Goal: Communication & Community: Answer question/provide support

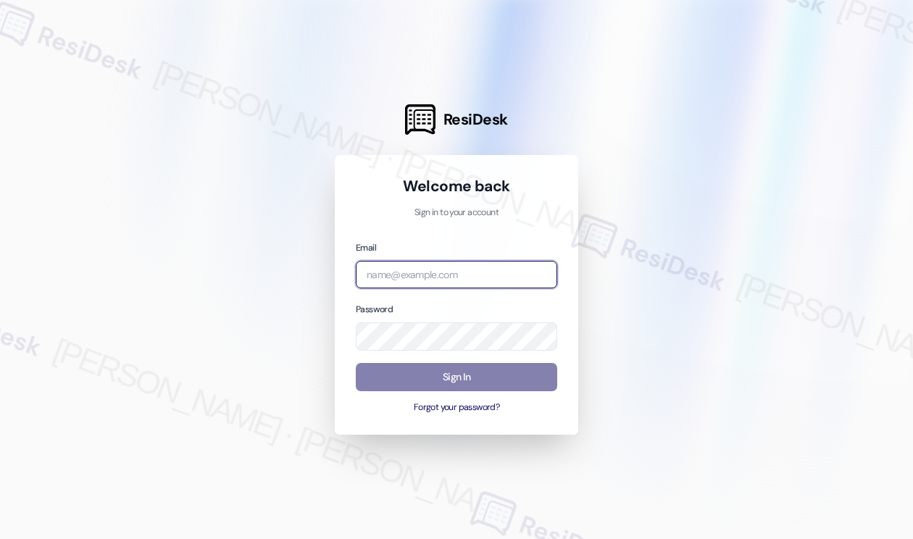
drag, startPoint x: 468, startPoint y: 262, endPoint x: 479, endPoint y: 256, distance: 12.3
click at [470, 262] on input "email" at bounding box center [456, 275] width 201 height 28
type input "automated-surveys-tdc_management-[PERSON_NAME].[PERSON_NAME]@tdc_[DOMAIN_NAME]"
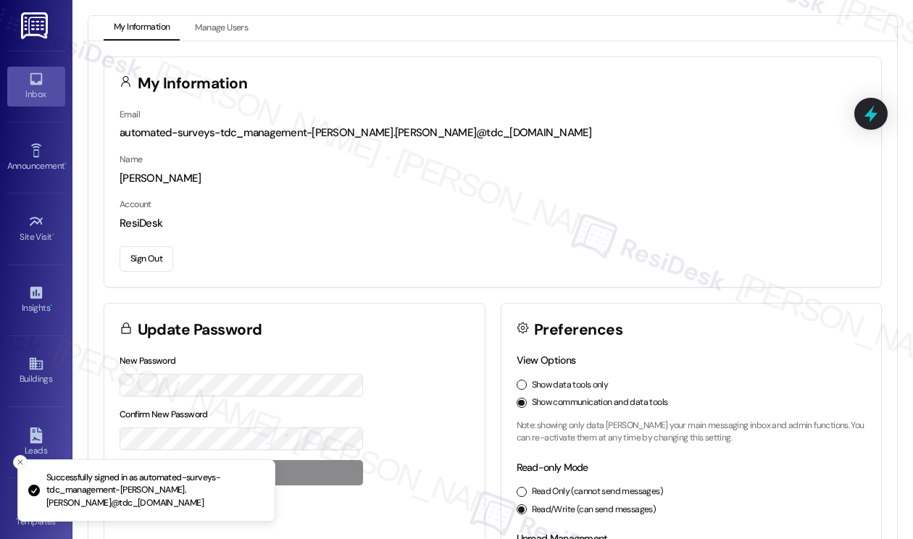
click at [25, 87] on div "Inbox" at bounding box center [36, 94] width 72 height 14
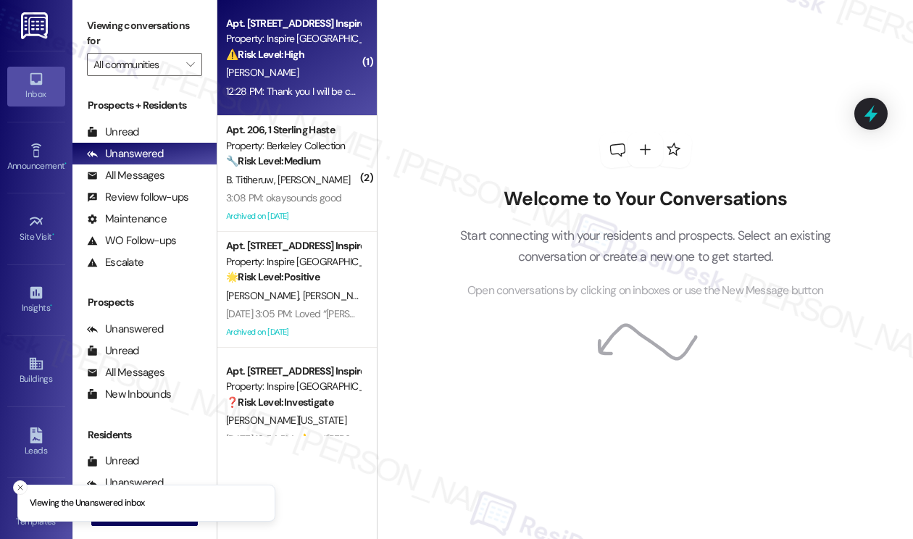
click at [304, 78] on div "[PERSON_NAME]" at bounding box center [293, 73] width 137 height 18
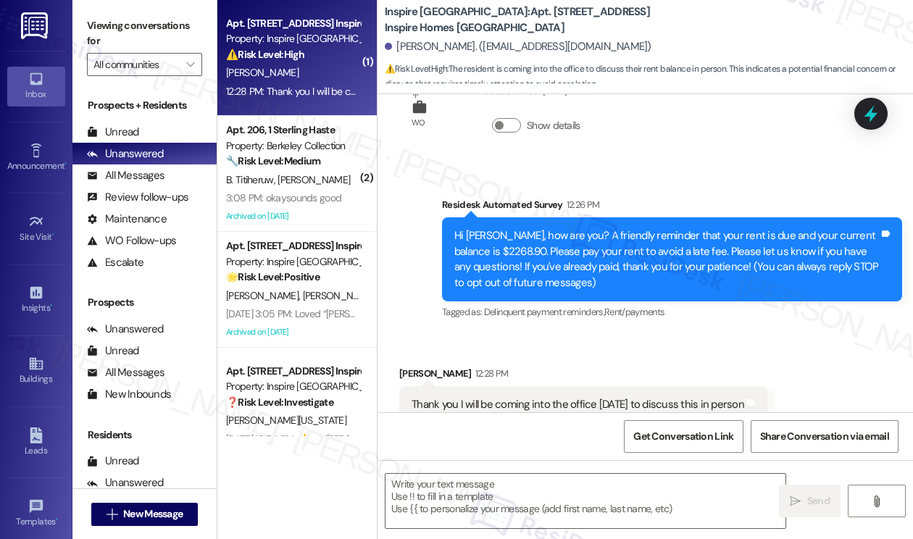
scroll to position [99, 0]
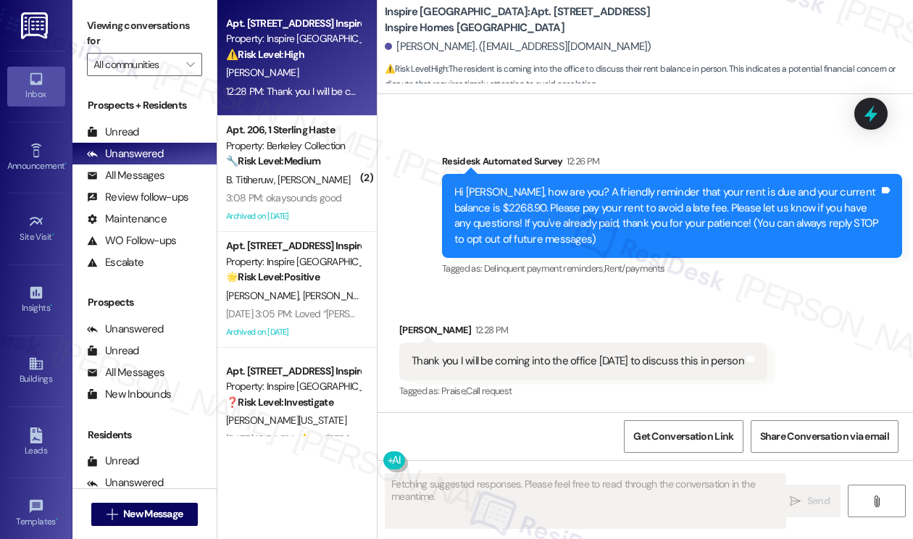
click at [504, 378] on div "Thank you I will be coming into the office [DATE] to discuss this in person Tag…" at bounding box center [583, 361] width 368 height 37
click at [545, 366] on div "Thank you I will be coming into the office [DATE] to discuss this in person" at bounding box center [578, 361] width 333 height 15
click at [512, 199] on div "Hi [PERSON_NAME], how are you? A friendly reminder that your rent is due and yo…" at bounding box center [666, 216] width 425 height 62
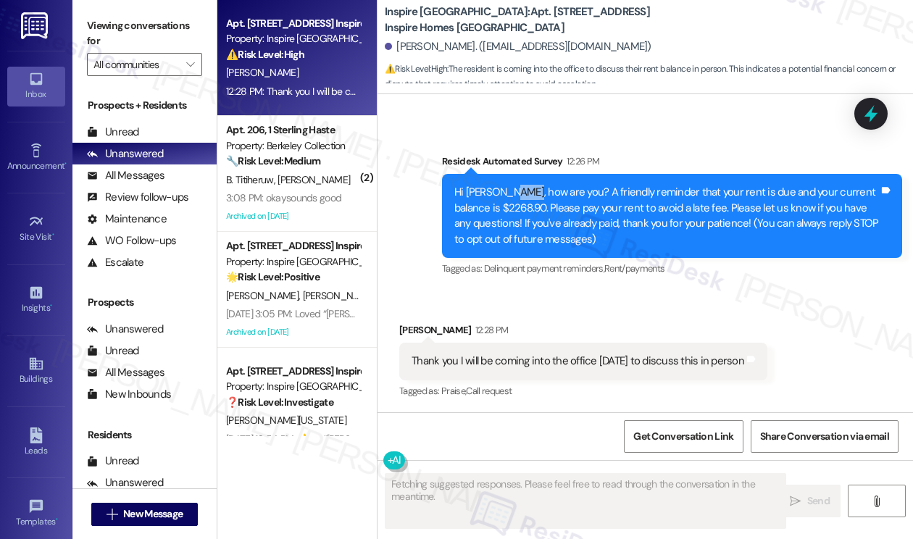
click at [512, 199] on div "Hi [PERSON_NAME], how are you? A friendly reminder that your rent is due and yo…" at bounding box center [666, 216] width 425 height 62
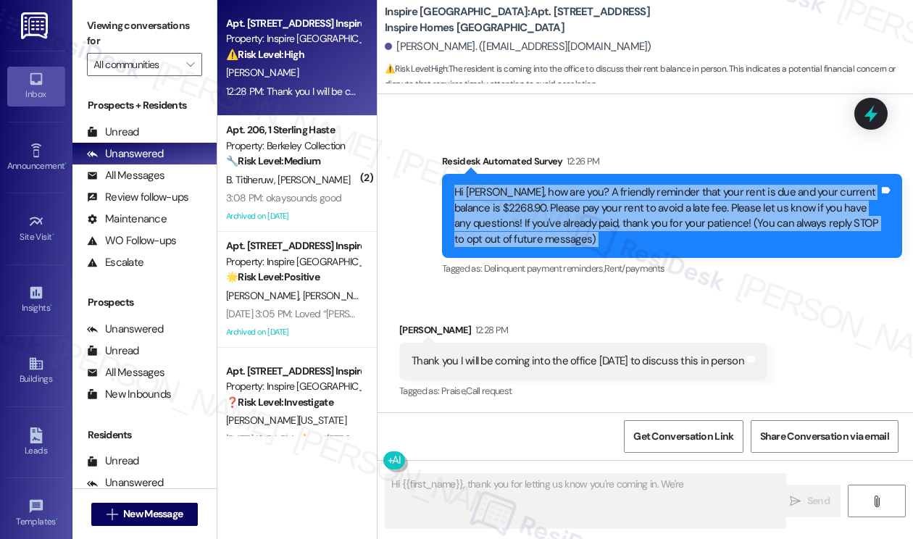
click at [512, 199] on div "Hi [PERSON_NAME], how are you? A friendly reminder that your rent is due and yo…" at bounding box center [666, 216] width 425 height 62
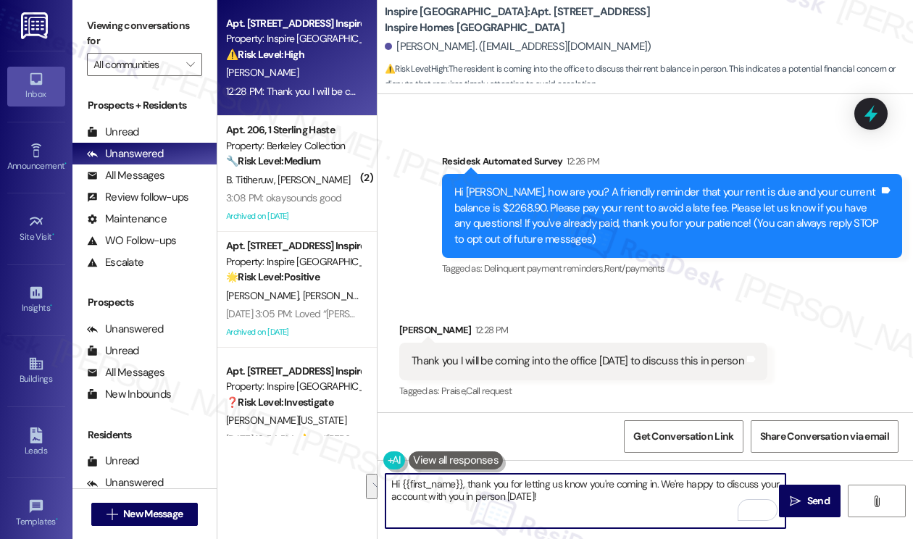
drag, startPoint x: 562, startPoint y: 491, endPoint x: 660, endPoint y: 480, distance: 98.4
click at [660, 480] on textarea "Hi {{first_name}}, thank you for letting us know you're coming in. We're happy …" at bounding box center [586, 501] width 400 height 54
click at [517, 495] on textarea "Hi {{first_name}}, thank you for letting us know you're coming in. If you have …" at bounding box center [586, 501] width 400 height 54
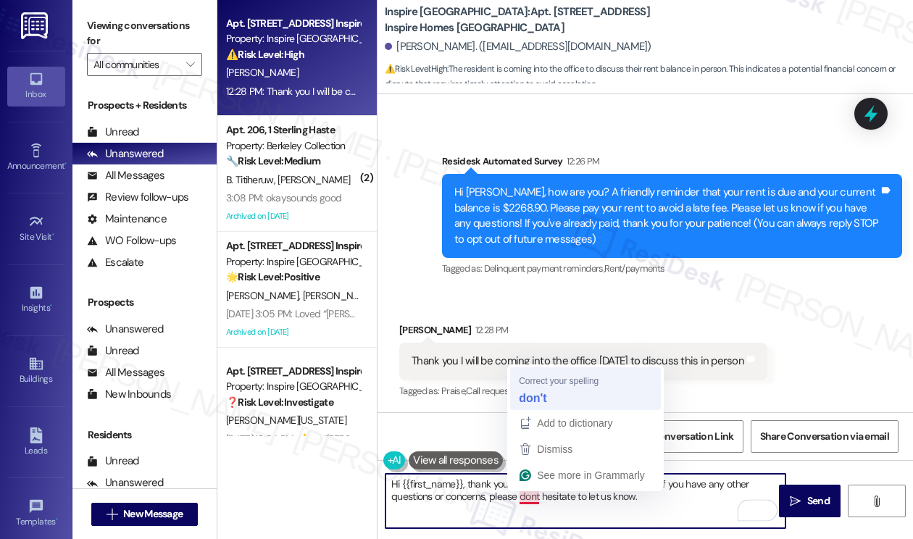
type textarea "Hi {{first_name}}, thank you for letting us know you're coming in. If you have …"
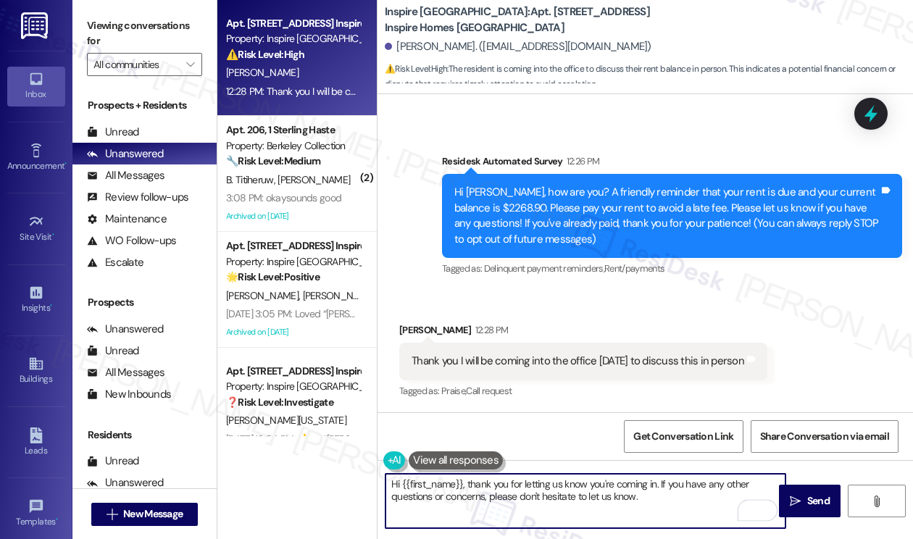
click at [661, 506] on textarea "Hi {{first_name}}, thank you for letting us know you're coming in. If you have …" at bounding box center [586, 501] width 400 height 54
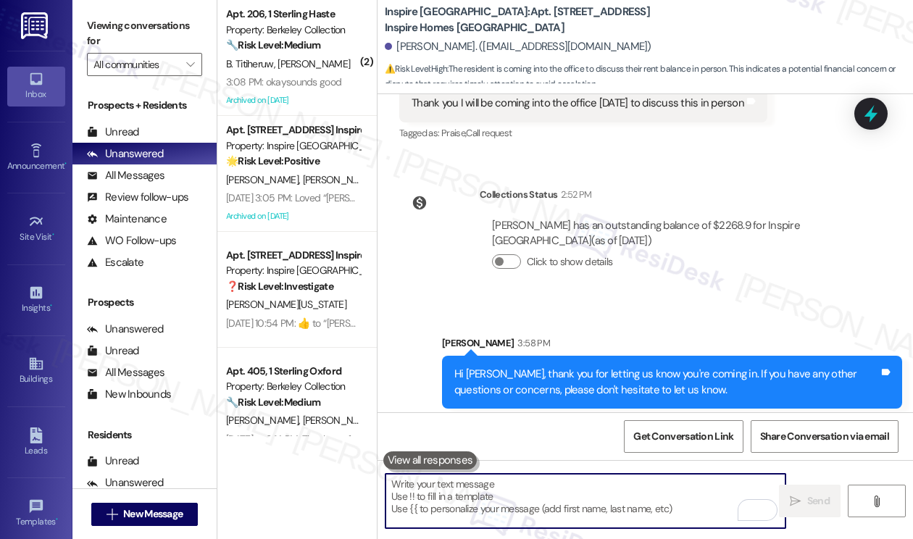
scroll to position [365, 0]
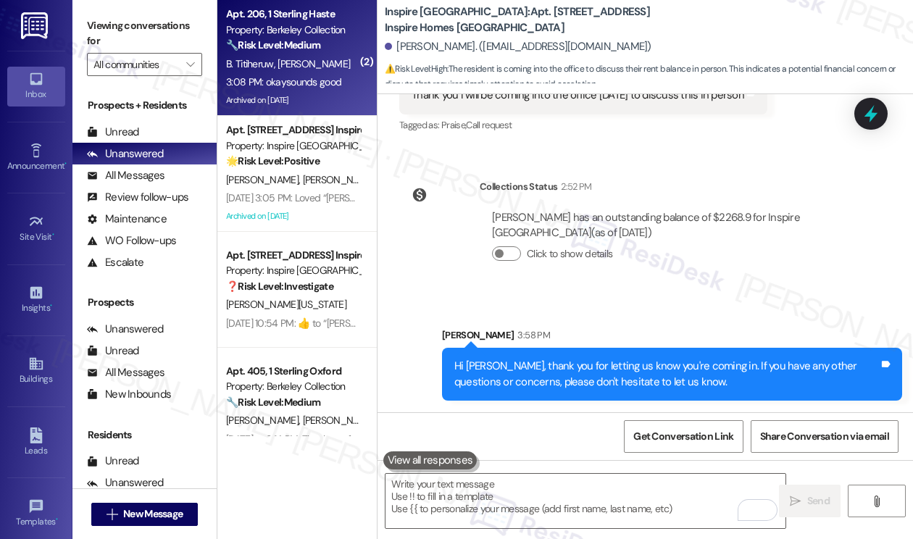
click at [290, 66] on span "[PERSON_NAME]" at bounding box center [314, 63] width 72 height 13
type textarea "Fetching suggested responses. Please feel free to read through the conversation…"
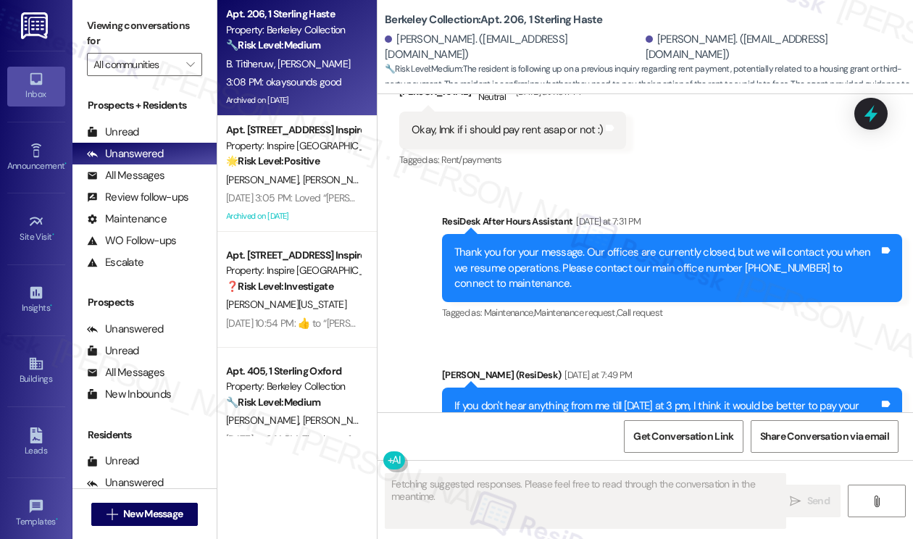
scroll to position [8467, 0]
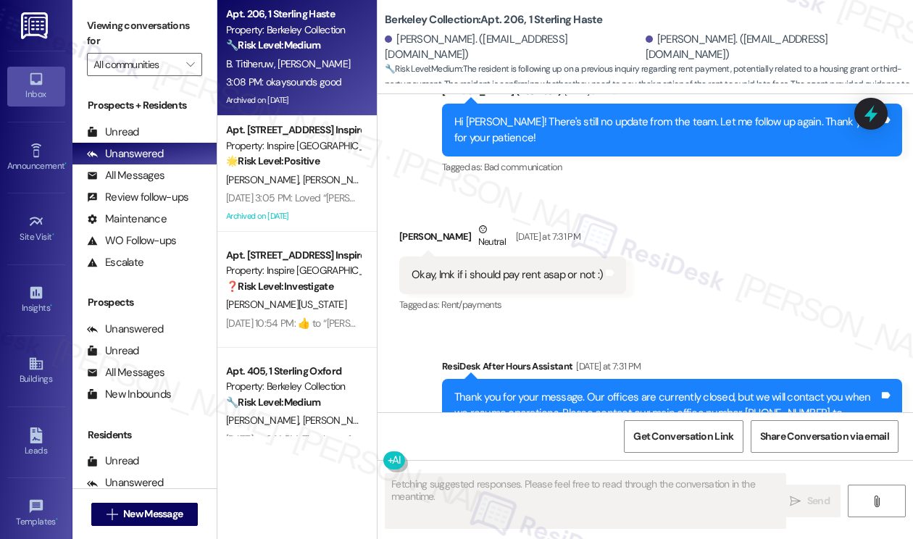
click at [515, 267] on div "Okay, lmk if i should pay rent asap or not :)" at bounding box center [507, 274] width 191 height 15
click at [514, 267] on div "Okay, lmk if i should pay rent asap or not :)" at bounding box center [507, 274] width 191 height 15
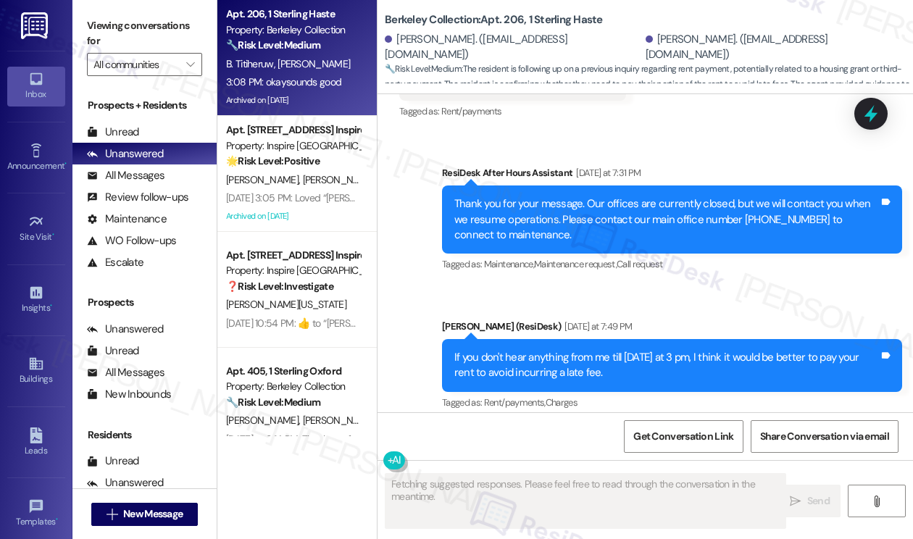
scroll to position [8760, 0]
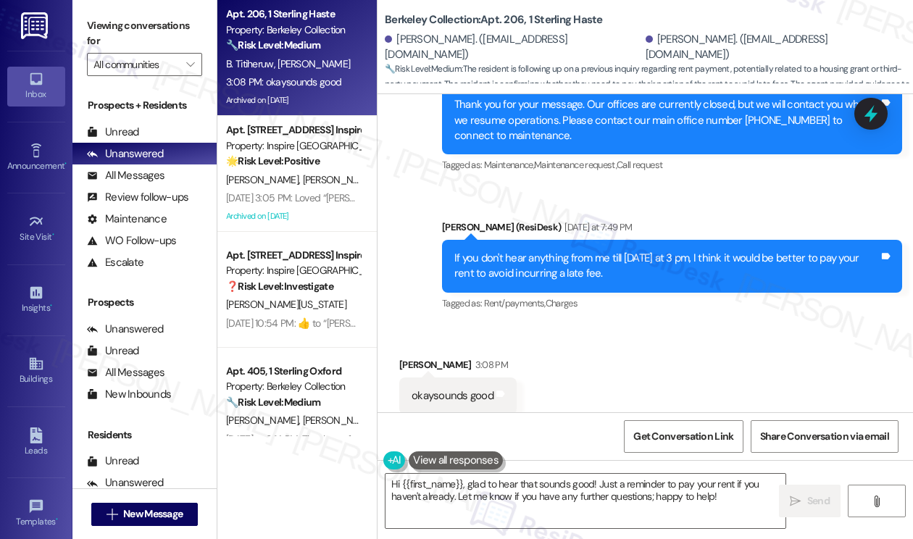
click at [541, 251] on div "If you don't hear anything from me till [DATE] at 3 pm, I think it would be bet…" at bounding box center [666, 266] width 425 height 31
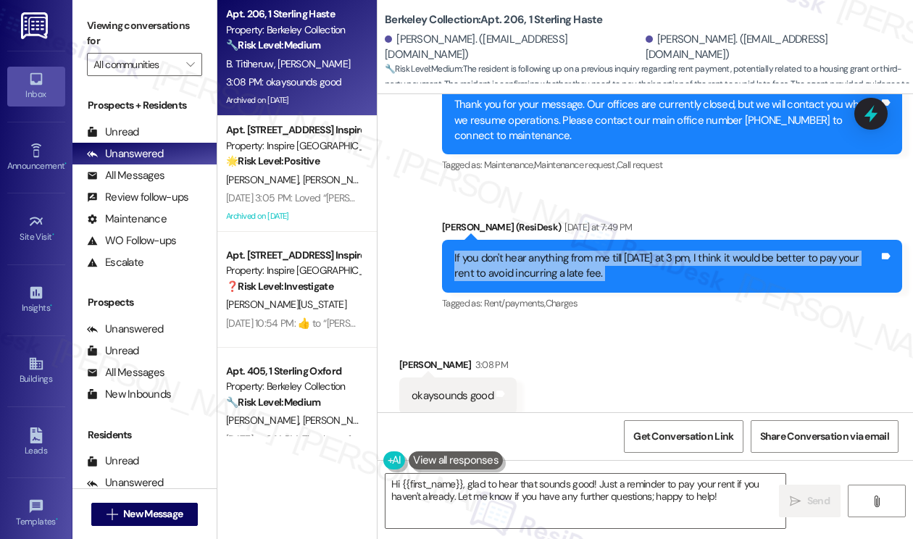
click at [541, 251] on div "If you don't hear anything from me till [DATE] at 3 pm, I think it would be bet…" at bounding box center [666, 266] width 425 height 31
click at [530, 494] on textarea "Hi {{first_name}}, glad to hear that sounds good! Just a reminder to pay your r…" at bounding box center [586, 501] width 400 height 54
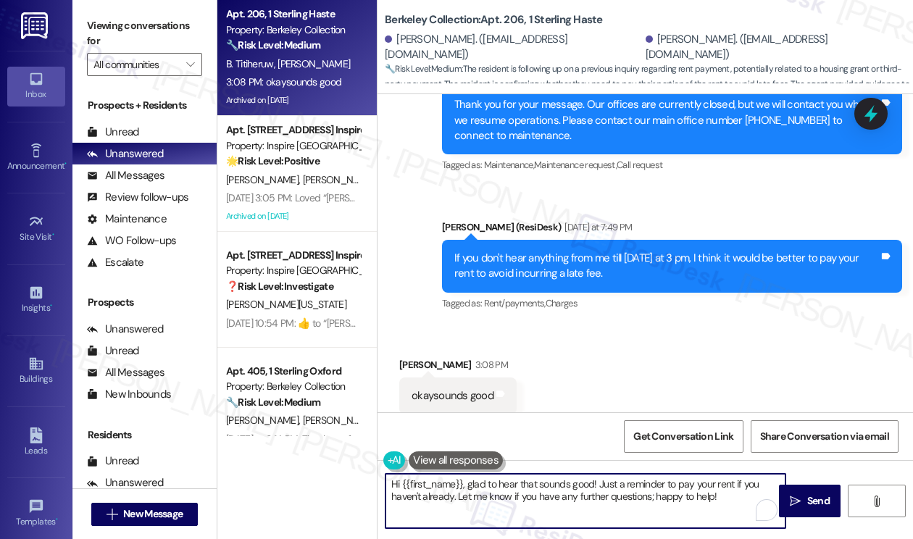
click at [530, 494] on textarea "Hi {{first_name}}, glad to hear that sounds good! Just a reminder to pay your r…" at bounding box center [586, 501] width 400 height 54
click at [675, 495] on textarea "Hi {{first_name}}, glad to hear that sounds good! Just a reminder to pay your r…" at bounding box center [586, 501] width 400 height 54
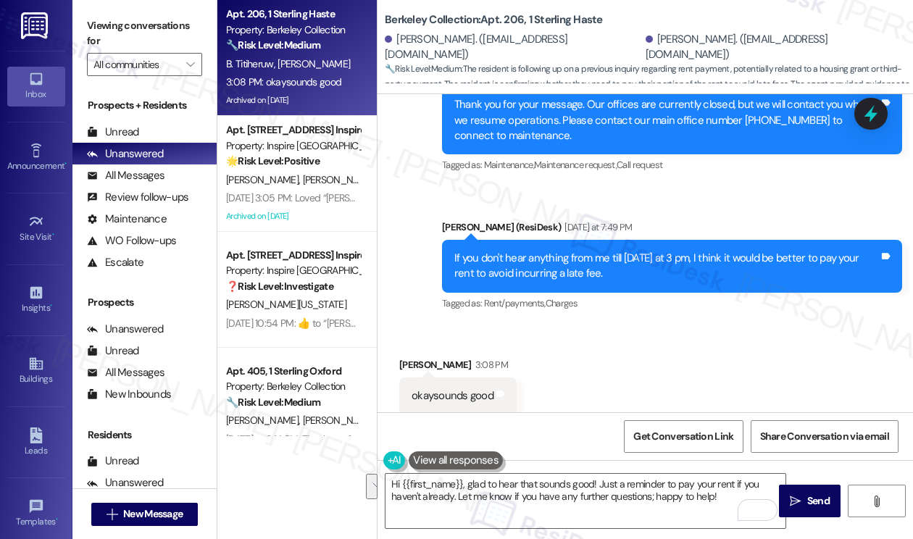
click at [426, 357] on div "[PERSON_NAME] 3:08 PM" at bounding box center [457, 367] width 117 height 20
copy div "[PERSON_NAME]"
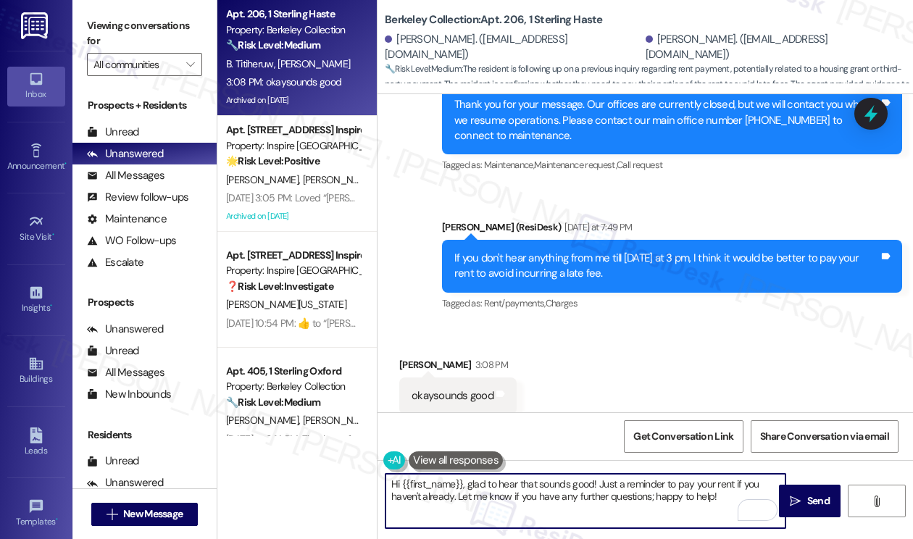
drag, startPoint x: 461, startPoint y: 482, endPoint x: 401, endPoint y: 480, distance: 59.5
click at [401, 480] on textarea "Hi {{first_name}}, glad to hear that sounds good! Just a reminder to pay your r…" at bounding box center [586, 501] width 400 height 54
paste textarea "[PERSON_NAME]"
drag, startPoint x: 625, startPoint y: 496, endPoint x: 436, endPoint y: 486, distance: 188.7
click at [436, 486] on textarea "Hi [PERSON_NAME], glad to hear that sounds good! Just a reminder to pay your re…" at bounding box center [586, 501] width 400 height 54
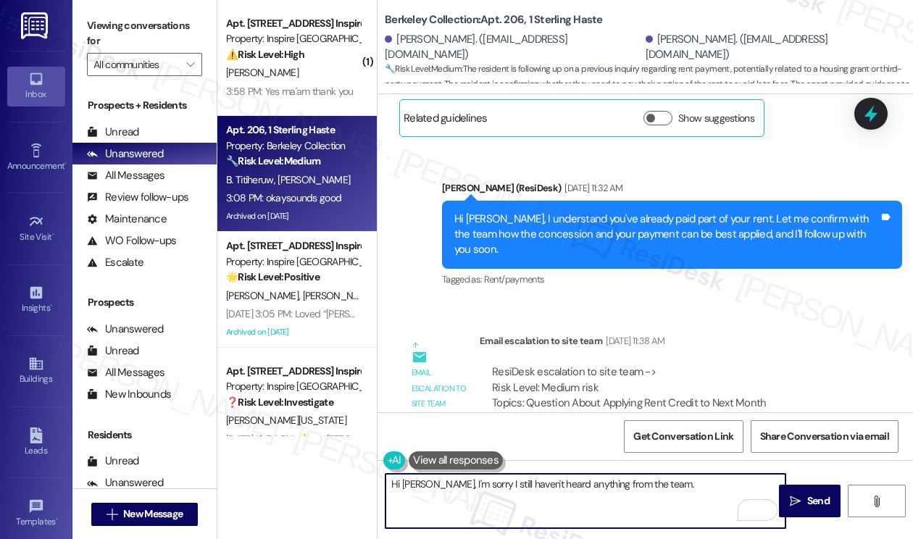
scroll to position [7745, 0]
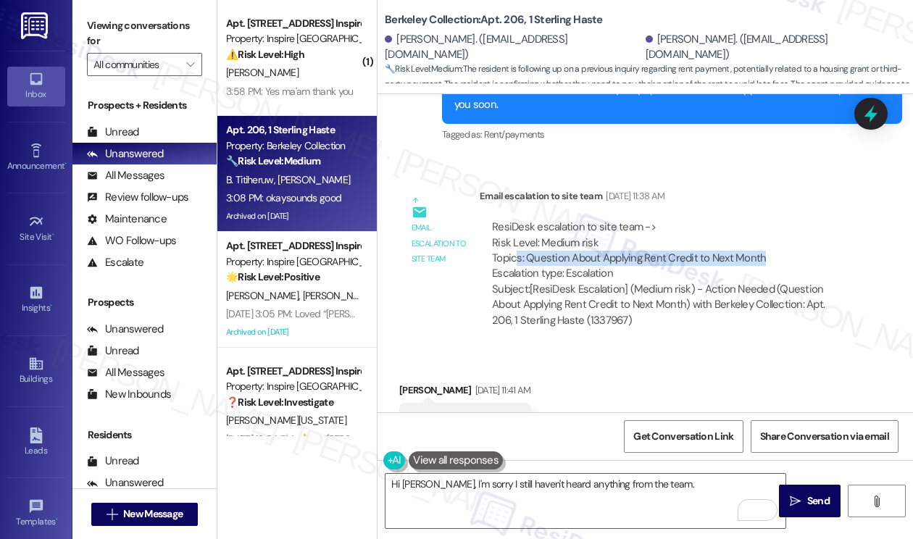
drag, startPoint x: 693, startPoint y: 237, endPoint x: 515, endPoint y: 222, distance: 178.9
click at [515, 222] on div "ResiDesk escalation to site team -> Risk Level: Medium risk Topics: Question Ab…" at bounding box center [669, 251] width 355 height 62
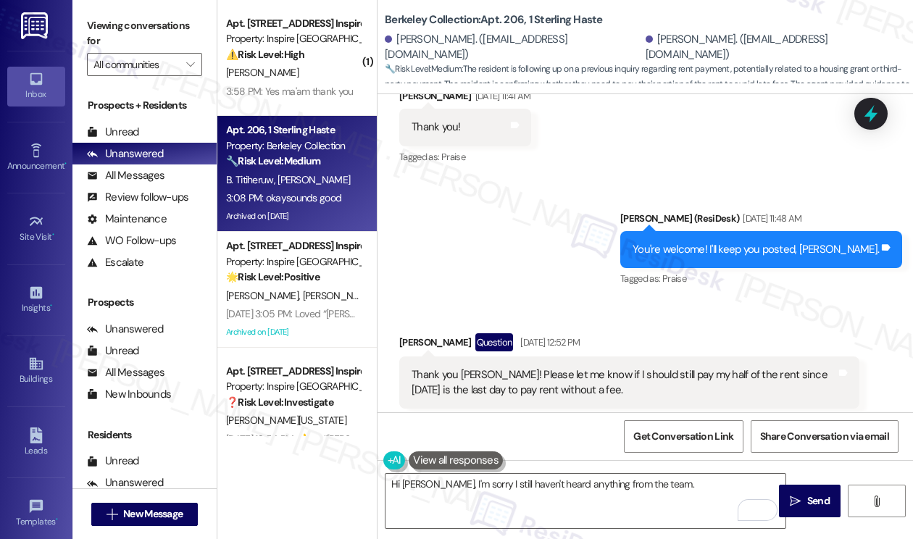
scroll to position [8253, 0]
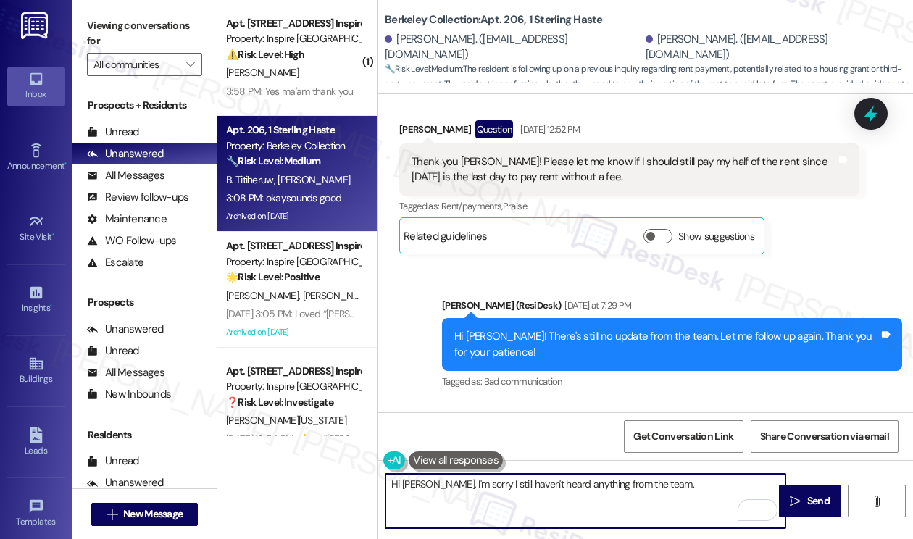
click at [659, 481] on textarea "Hi [PERSON_NAME], I'm sorry I still haven't heard anything from the team." at bounding box center [586, 501] width 400 height 54
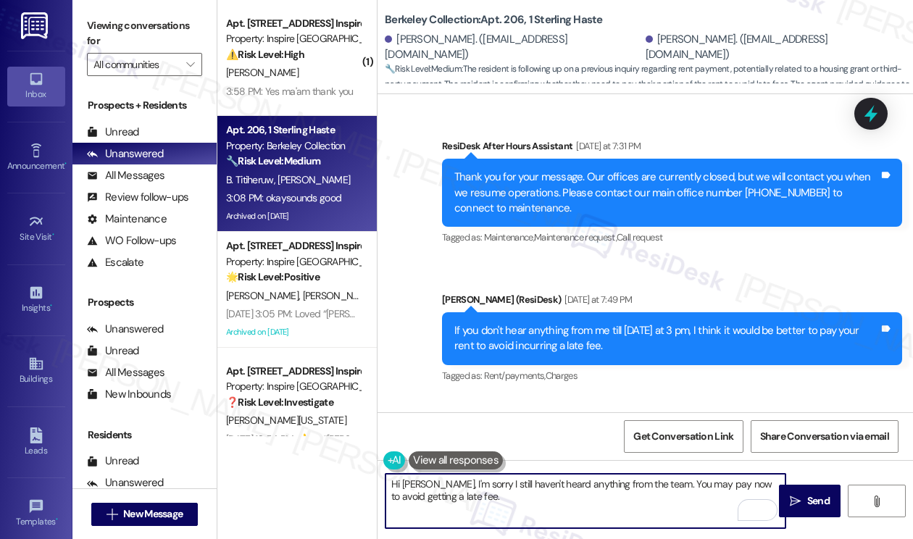
scroll to position [8760, 0]
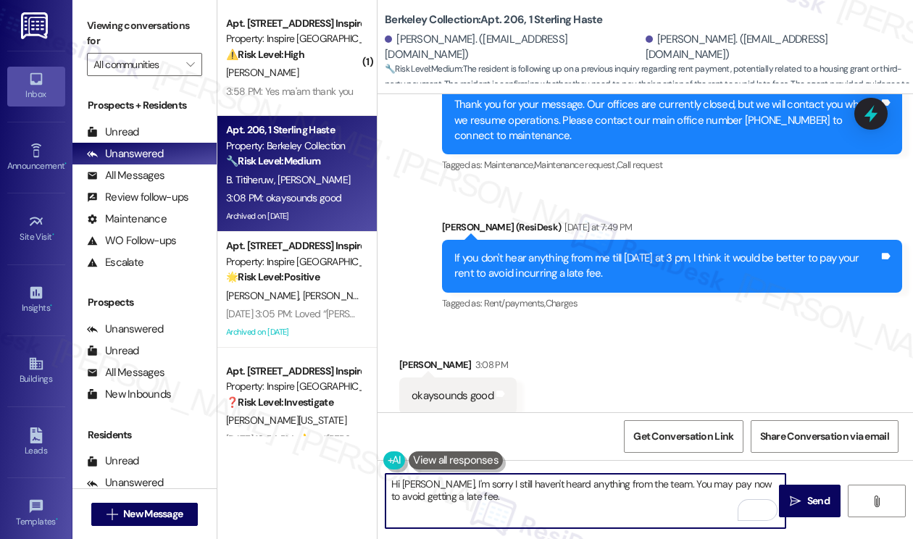
type textarea "Hi [PERSON_NAME], I'm sorry I still haven't heard anything from the team. You m…"
click at [525, 251] on div "If you don't hear anything from me till [DATE] at 3 pm, I think it would be bet…" at bounding box center [666, 266] width 425 height 31
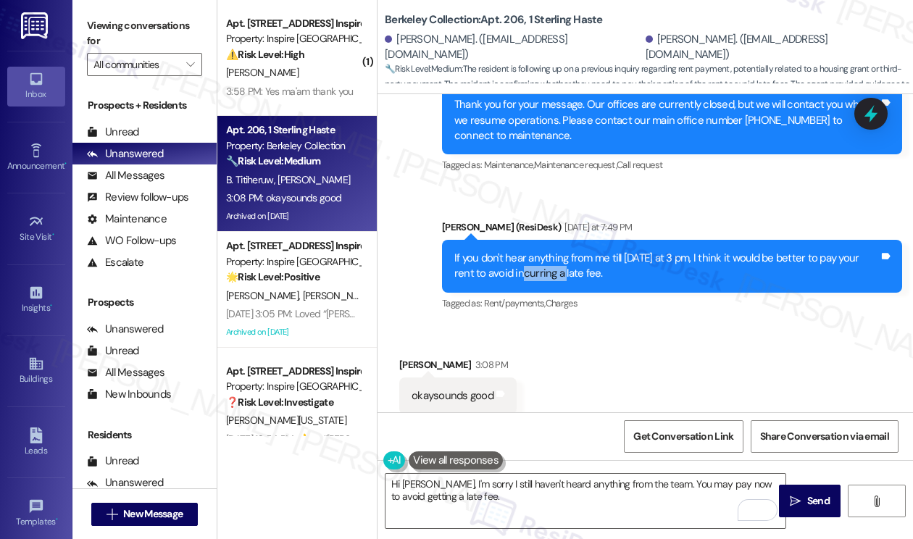
click at [525, 251] on div "If you don't hear anything from me till [DATE] at 3 pm, I think it would be bet…" at bounding box center [666, 266] width 425 height 31
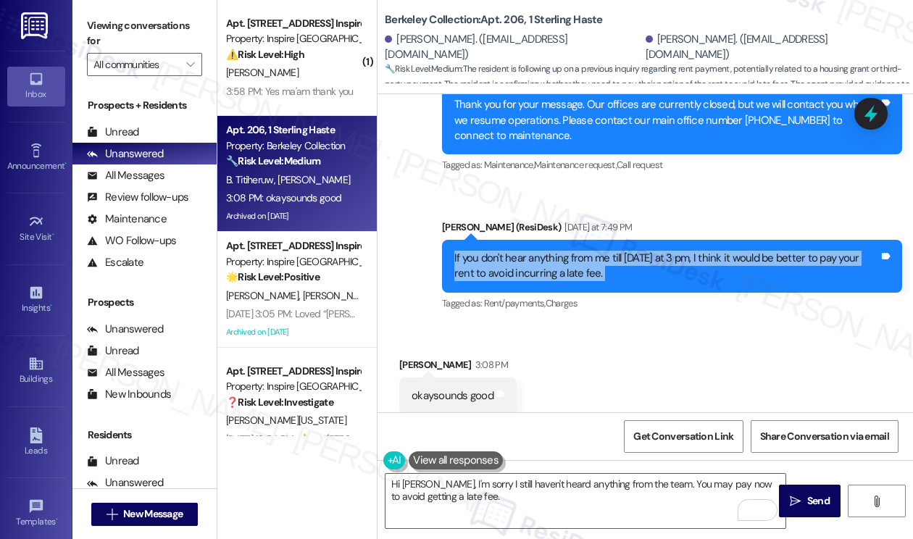
click at [525, 251] on div "If you don't hear anything from me till [DATE] at 3 pm, I think it would be bet…" at bounding box center [666, 266] width 425 height 31
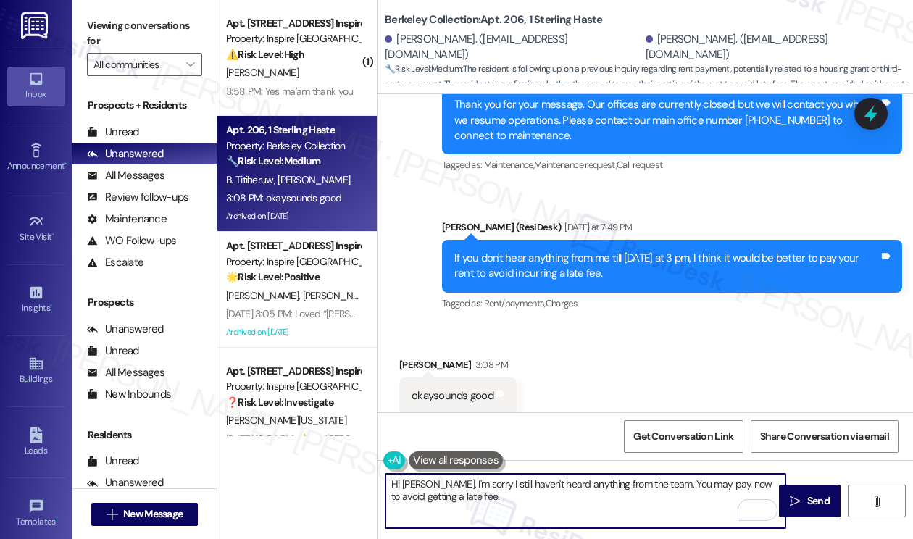
click at [525, 486] on textarea "Hi [PERSON_NAME], I'm sorry I still haven't heard anything from the team. You m…" at bounding box center [586, 501] width 400 height 54
click at [519, 492] on textarea "Hi [PERSON_NAME], I'm sorry I still haven't heard anything from the team. You m…" at bounding box center [586, 501] width 400 height 54
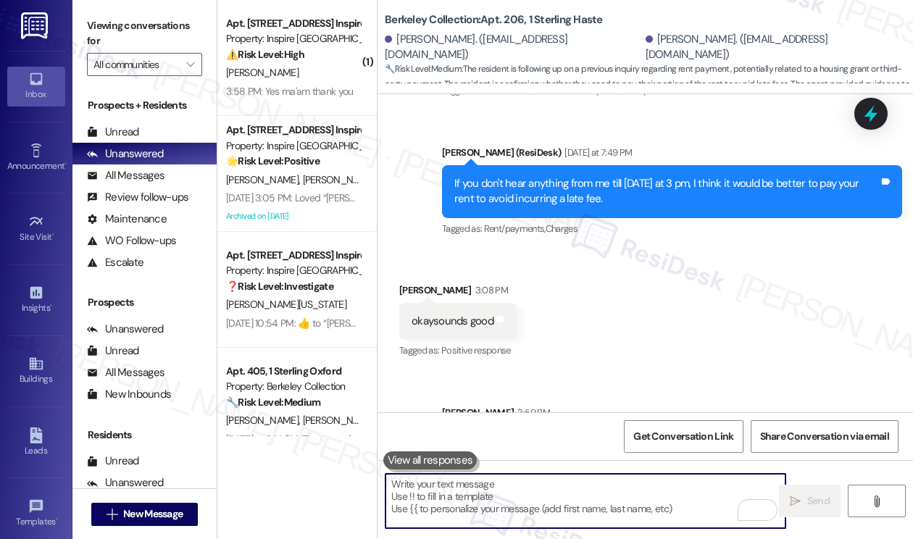
scroll to position [8876, 0]
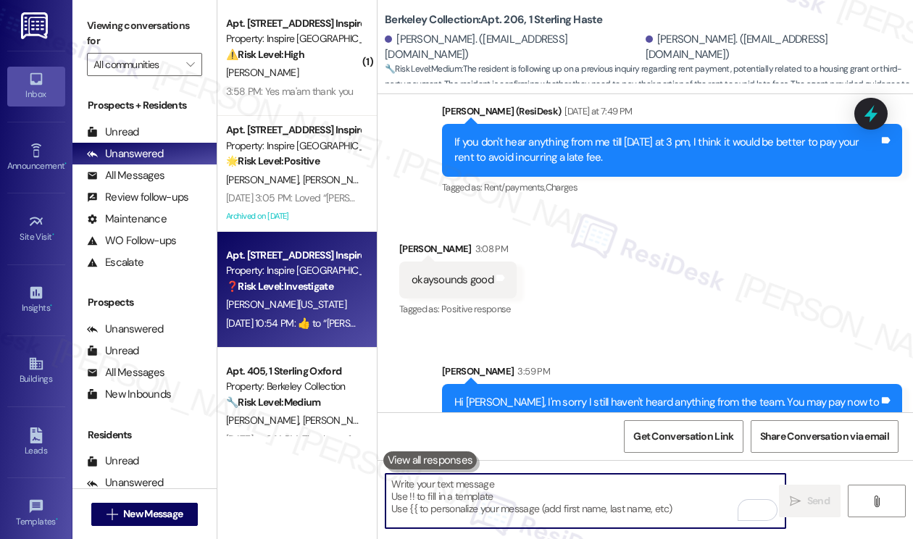
click at [287, 308] on div "[PERSON_NAME][US_STATE]" at bounding box center [293, 305] width 137 height 18
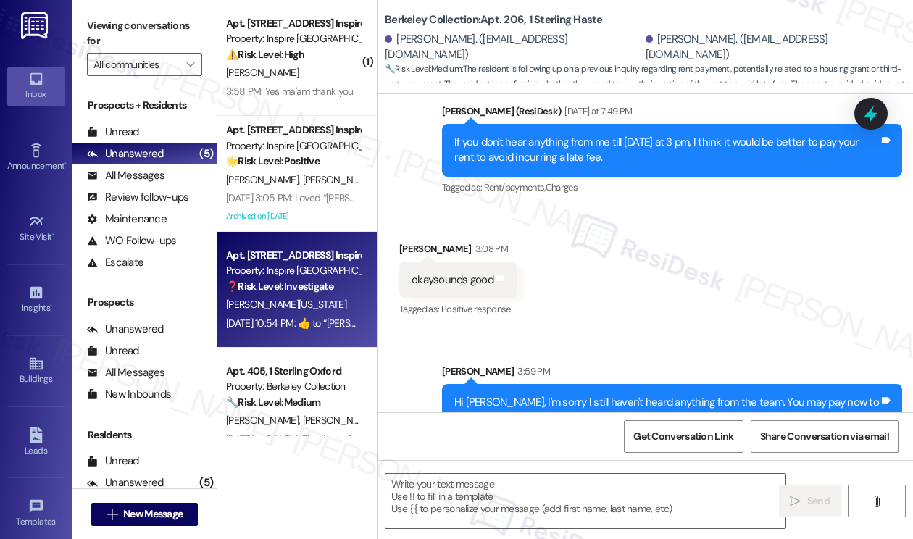
type textarea "Fetching suggested responses. Please feel free to read through the conversation…"
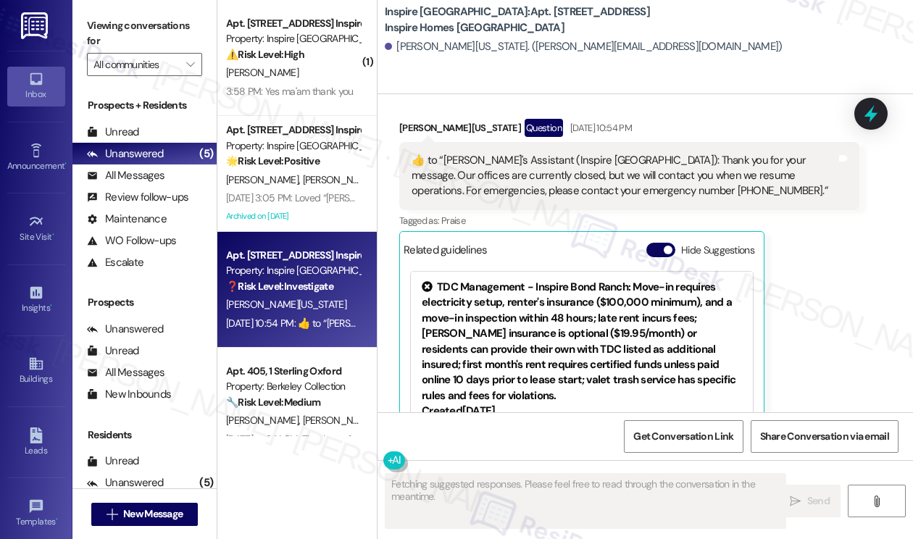
scroll to position [1253, 0]
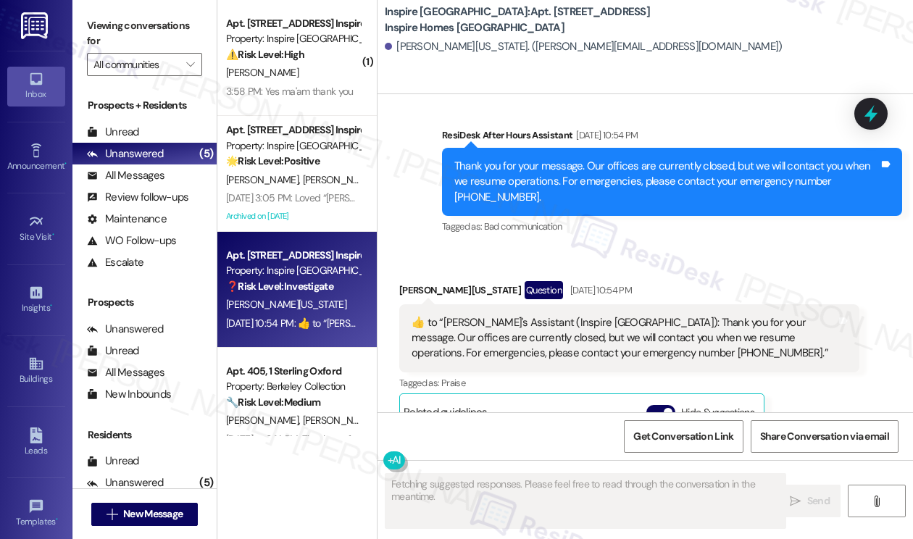
click at [534, 315] on div "​👍​ to “ [PERSON_NAME]'s Assistant (Inspire [GEOGRAPHIC_DATA]): Thank you for y…" at bounding box center [624, 338] width 425 height 46
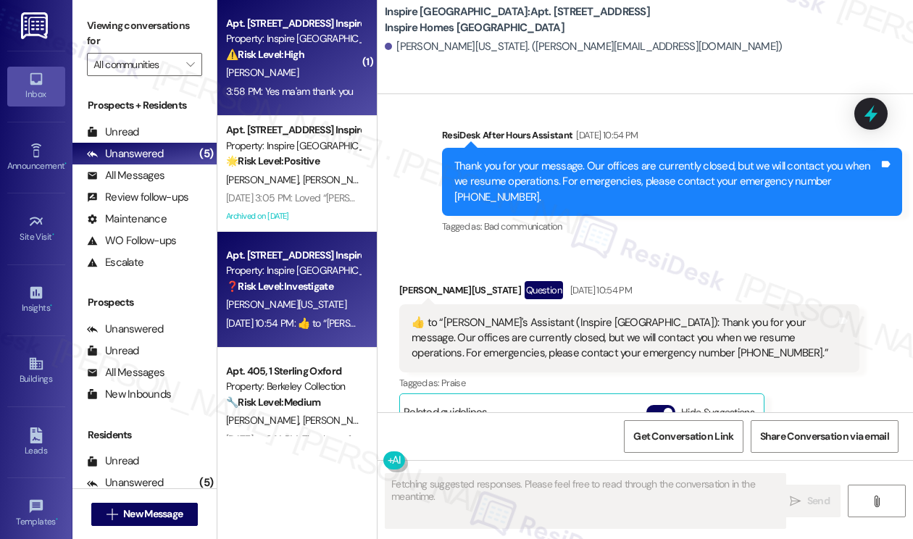
click at [291, 100] on div "3:58 PM: Yes ma'am thank you 3:58 PM: Yes ma'am thank you" at bounding box center [293, 92] width 137 height 18
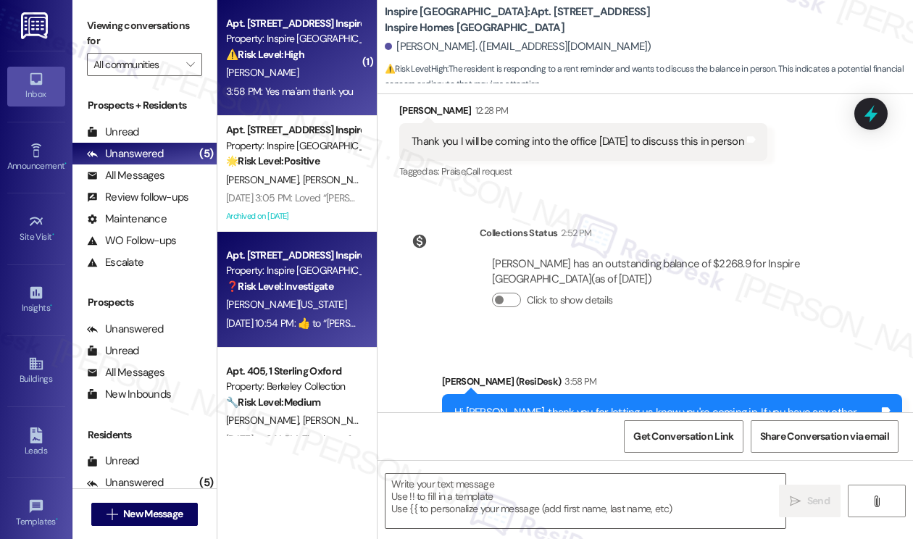
type textarea "Fetching suggested responses. Please feel free to read through the conversation…"
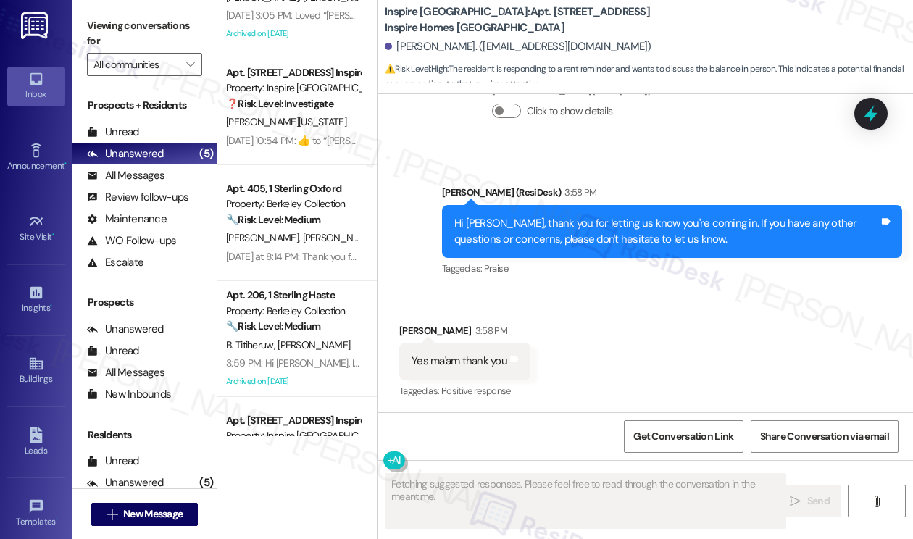
scroll to position [259, 0]
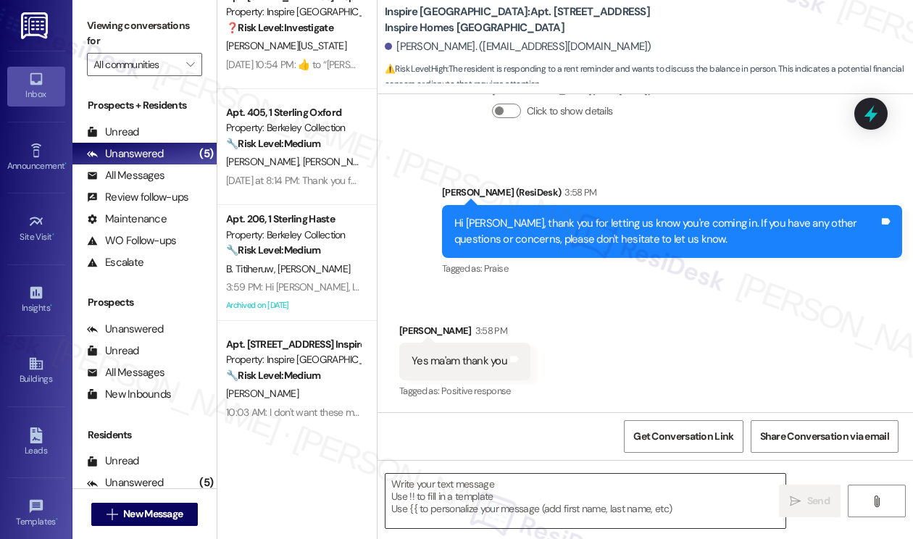
click at [488, 494] on textarea at bounding box center [586, 501] width 400 height 54
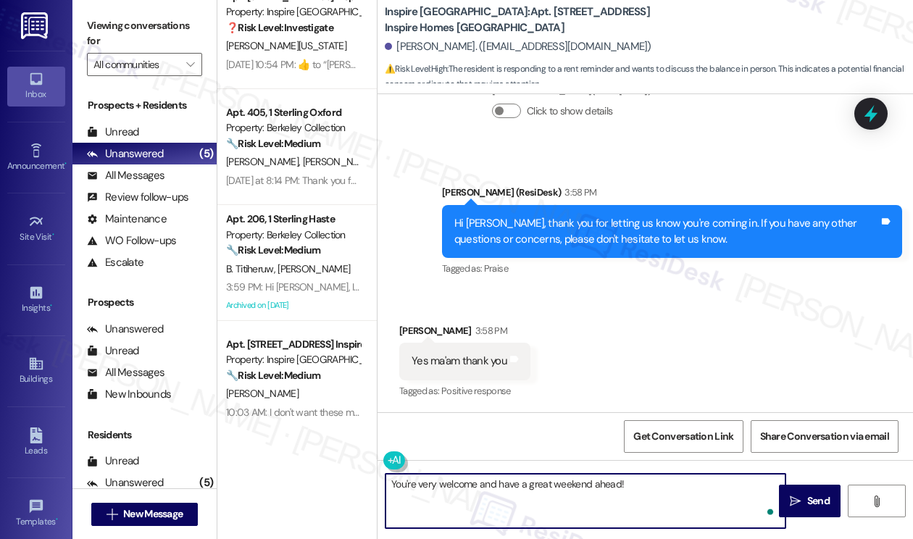
type textarea "You're very welcome and have a great weekend ahead!"
click at [629, 489] on textarea "You're very welcome and have a great weekend ahead!" at bounding box center [586, 501] width 400 height 54
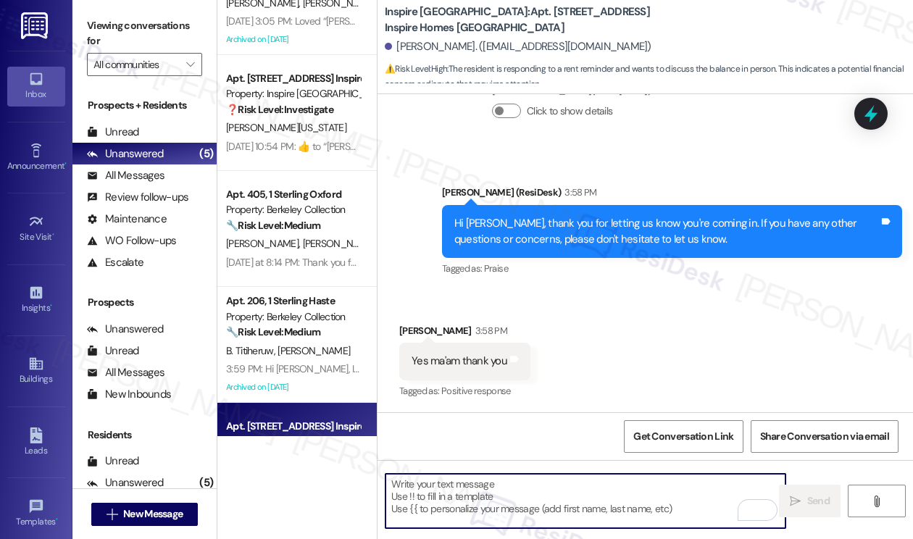
scroll to position [0, 0]
